Goal: Task Accomplishment & Management: Manage account settings

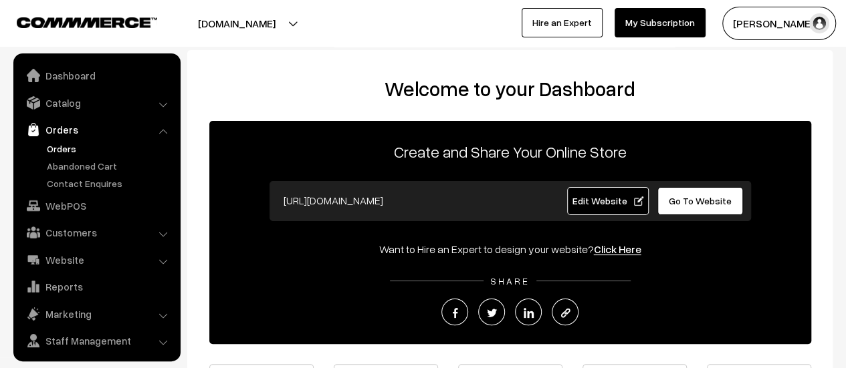
click at [65, 148] on link "Orders" at bounding box center [109, 149] width 132 height 14
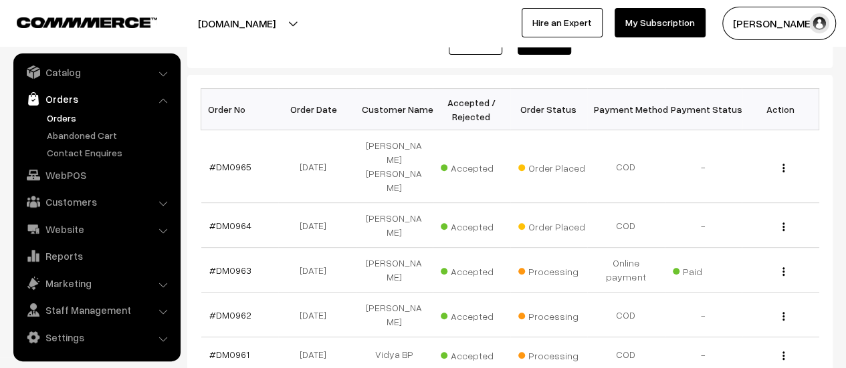
scroll to position [184, 0]
click at [234, 223] on link "#DM0964" at bounding box center [230, 224] width 42 height 11
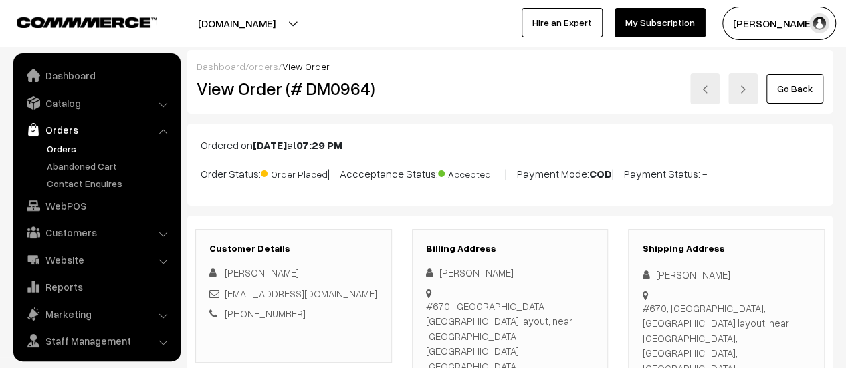
scroll to position [31, 0]
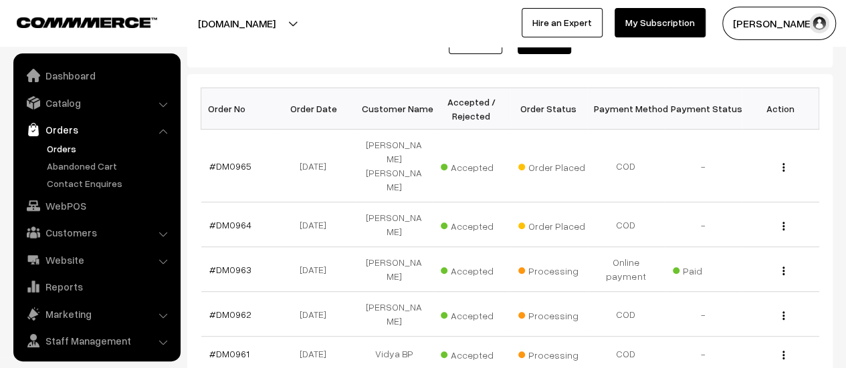
scroll to position [31, 0]
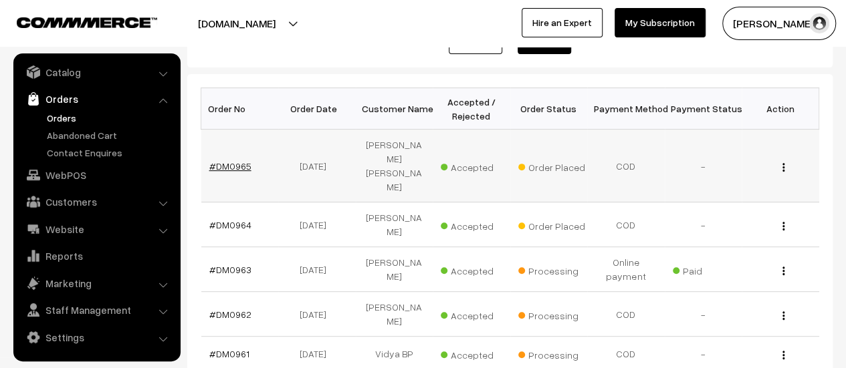
click at [226, 164] on link "#DM0965" at bounding box center [230, 165] width 42 height 11
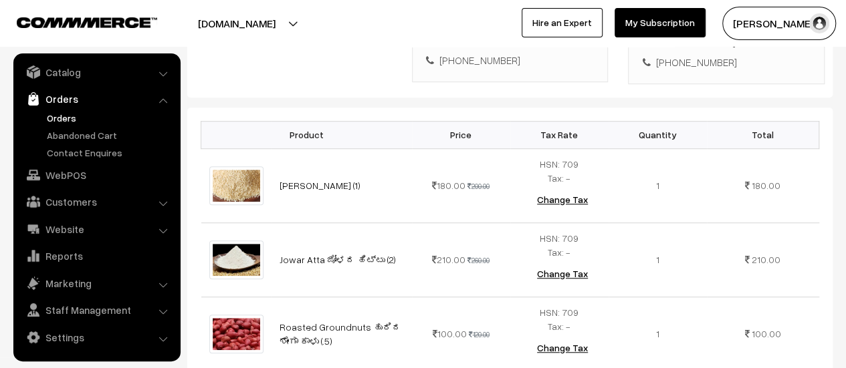
scroll to position [387, 0]
click at [96, 128] on link "Abandoned Cart" at bounding box center [109, 135] width 132 height 14
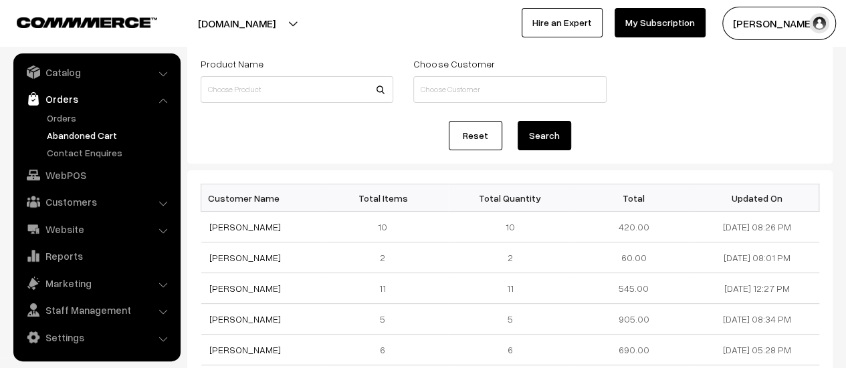
scroll to position [78, 0]
click at [244, 255] on link "[PERSON_NAME]" at bounding box center [245, 256] width 72 height 11
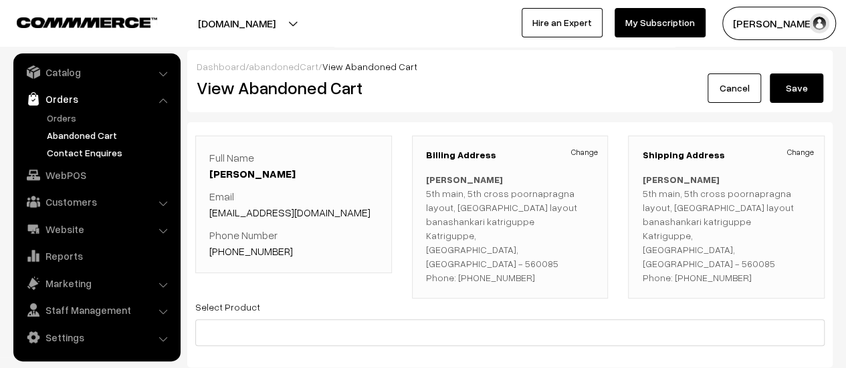
drag, startPoint x: 82, startPoint y: 144, endPoint x: 86, endPoint y: 150, distance: 7.8
click at [86, 150] on ul "Orders" at bounding box center [97, 135] width 160 height 49
click at [86, 150] on link "Contact Enquires" at bounding box center [109, 153] width 132 height 14
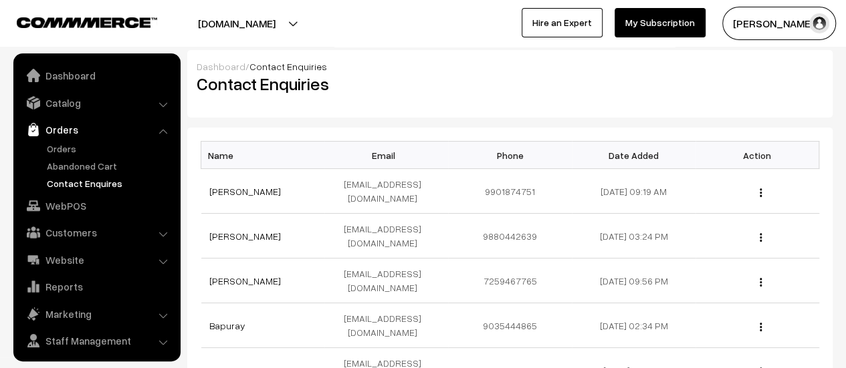
scroll to position [31, 0]
